Goal: Navigation & Orientation: Find specific page/section

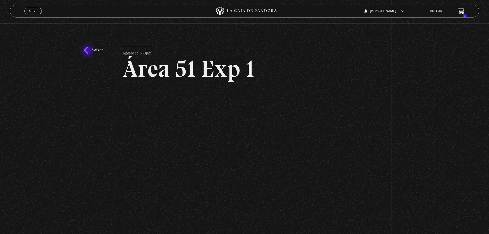
click at [87, 51] on link "Volver" at bounding box center [93, 50] width 19 height 7
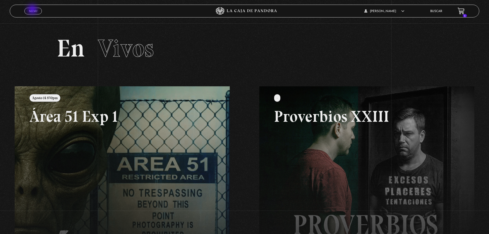
click at [33, 10] on span "Menu" at bounding box center [33, 11] width 8 height 3
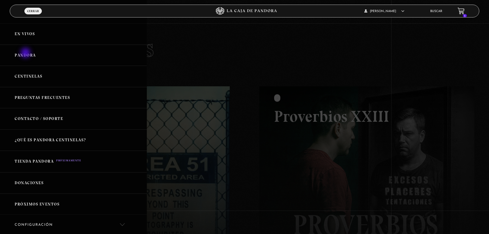
click at [26, 53] on link "Pandora" at bounding box center [73, 55] width 147 height 21
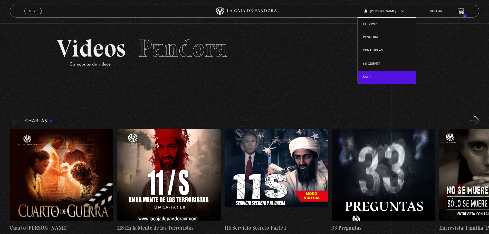
click at [375, 78] on link "Salir" at bounding box center [387, 77] width 58 height 13
